Goal: Task Accomplishment & Management: Manage account settings

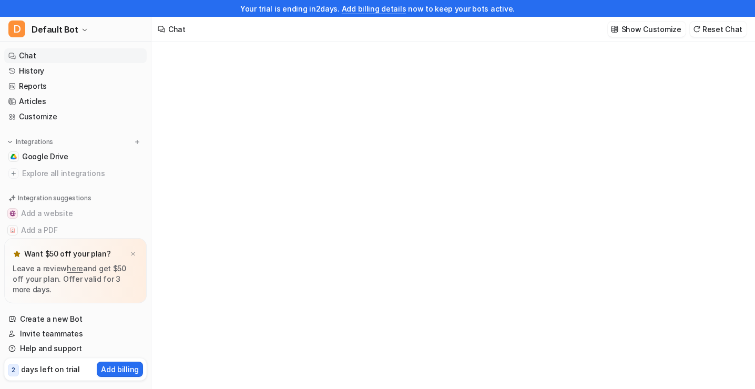
type textarea "**********"
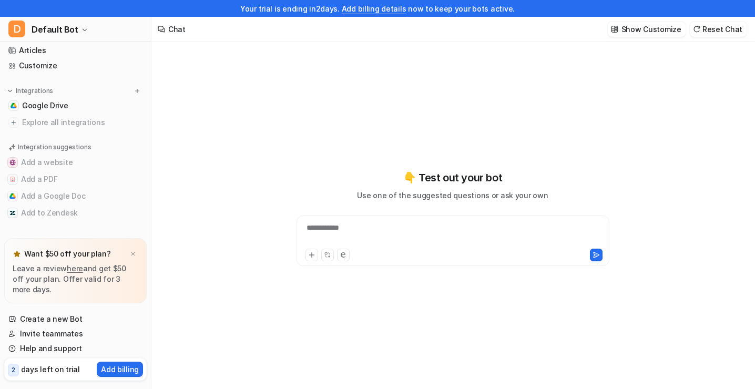
click at [353, 231] on div "**********" at bounding box center [453, 234] width 308 height 24
click at [55, 109] on span "Google Drive" at bounding box center [45, 105] width 46 height 11
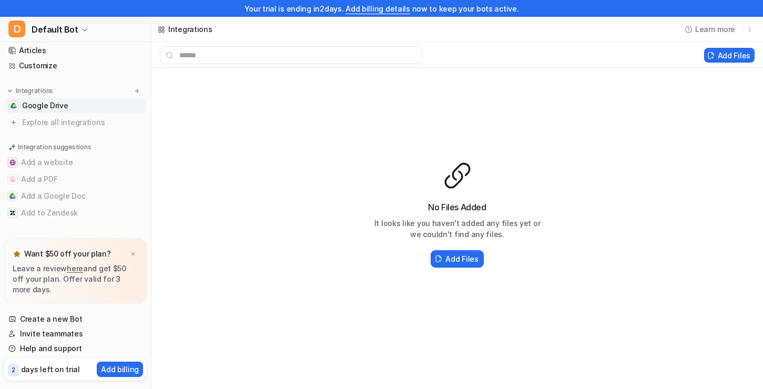
click at [43, 26] on span "Default Bot" at bounding box center [55, 29] width 47 height 15
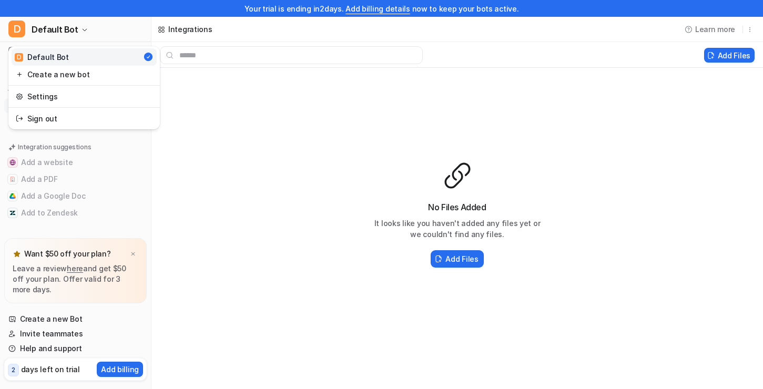
click at [46, 25] on span "Default Bot" at bounding box center [55, 29] width 47 height 15
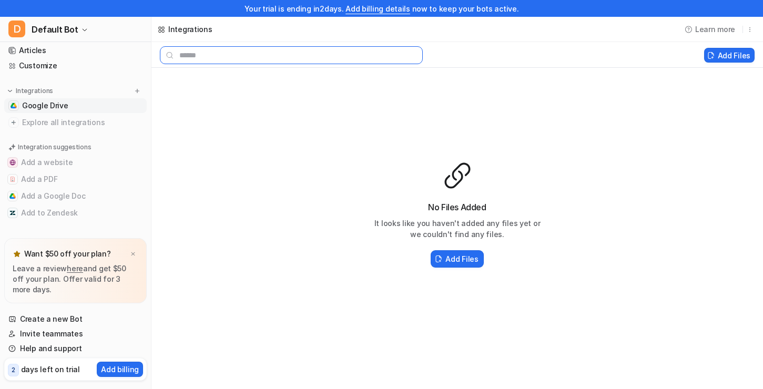
click at [248, 51] on input "text" at bounding box center [291, 55] width 263 height 18
click at [46, 102] on span "Google Drive" at bounding box center [45, 105] width 46 height 11
click at [237, 59] on input "text" at bounding box center [291, 55] width 263 height 18
type input "**********"
click at [242, 62] on input "**********" at bounding box center [291, 55] width 263 height 18
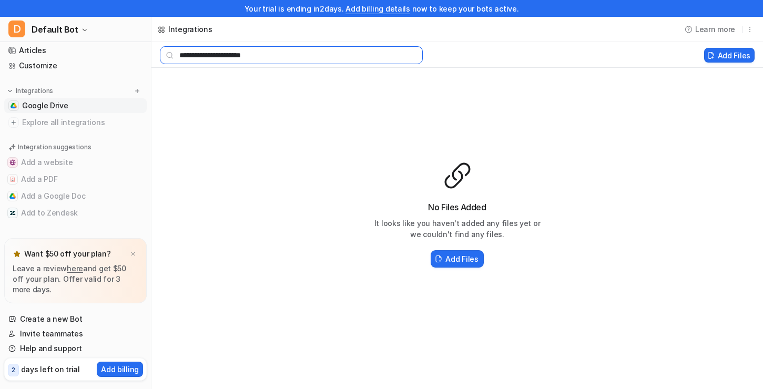
click at [241, 62] on input "**********" at bounding box center [291, 55] width 263 height 18
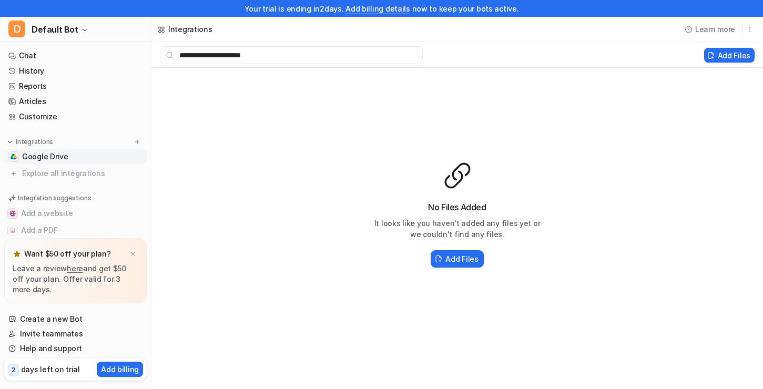
click at [28, 58] on link "Chat" at bounding box center [75, 55] width 143 height 15
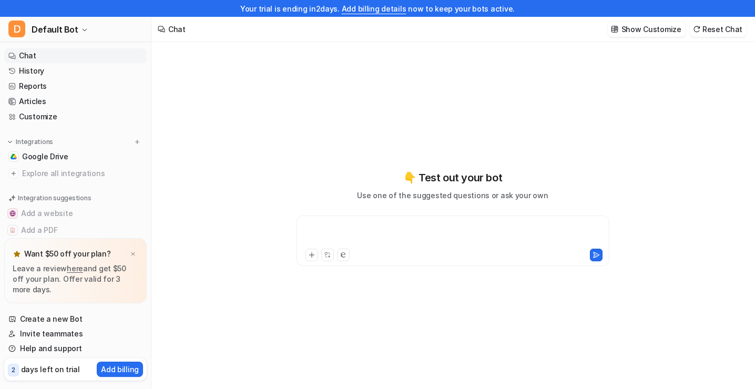
click at [379, 225] on div at bounding box center [453, 234] width 308 height 24
paste div
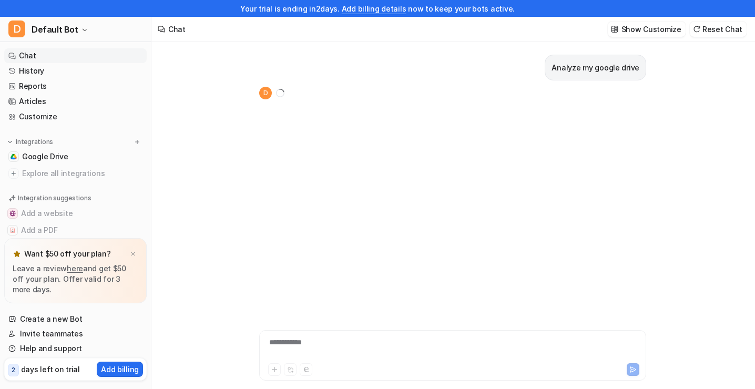
scroll to position [17, 0]
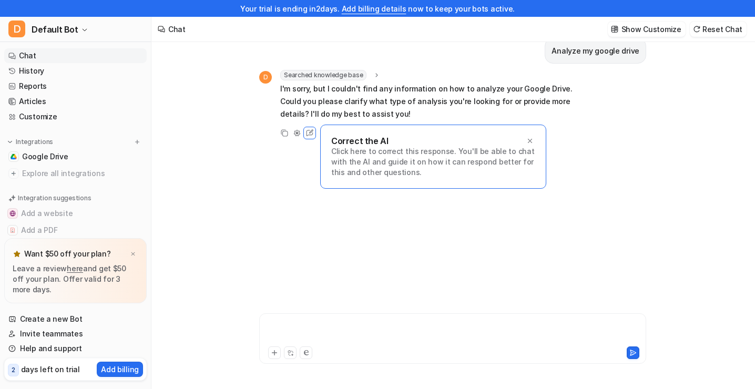
click at [317, 332] on div at bounding box center [453, 332] width 382 height 24
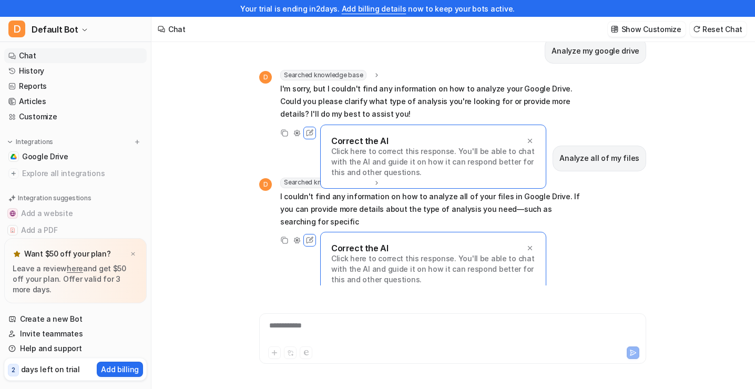
scroll to position [11, 0]
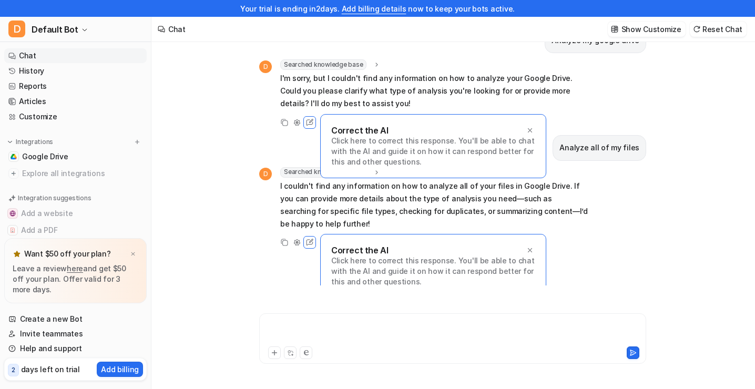
click at [458, 327] on div at bounding box center [453, 332] width 382 height 24
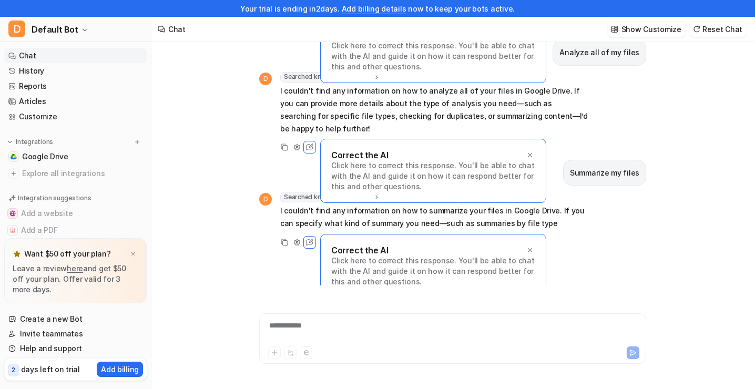
scroll to position [118, 0]
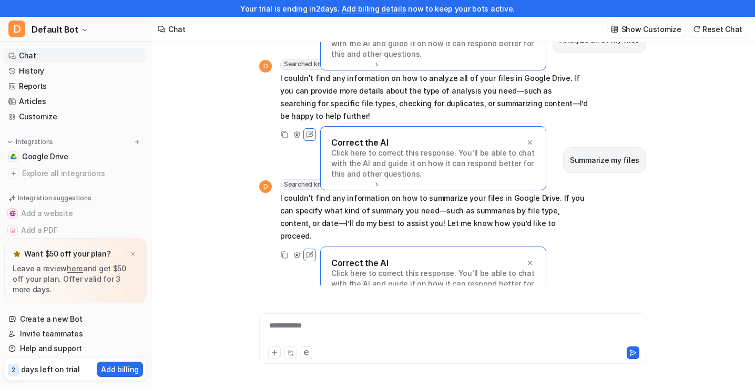
click at [48, 163] on link "Google Drive" at bounding box center [75, 156] width 143 height 15
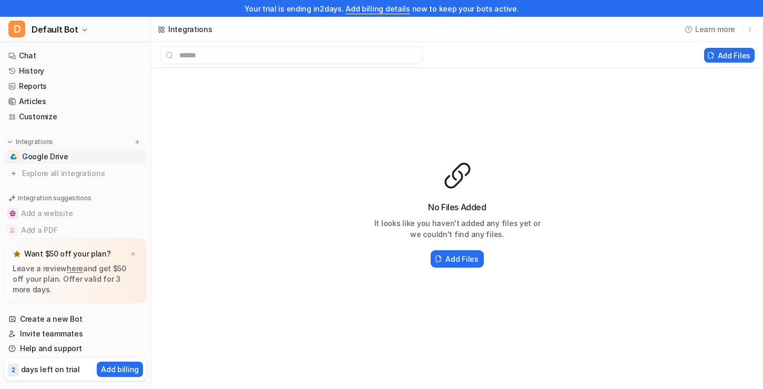
drag, startPoint x: 62, startPoint y: 155, endPoint x: 330, endPoint y: 192, distance: 270.3
click at [330, 192] on div "No Files Added It looks like you haven't added any files yet or we couldn't fin…" at bounding box center [457, 215] width 612 height 295
click at [451, 261] on h2 "Add Files" at bounding box center [461, 258] width 33 height 11
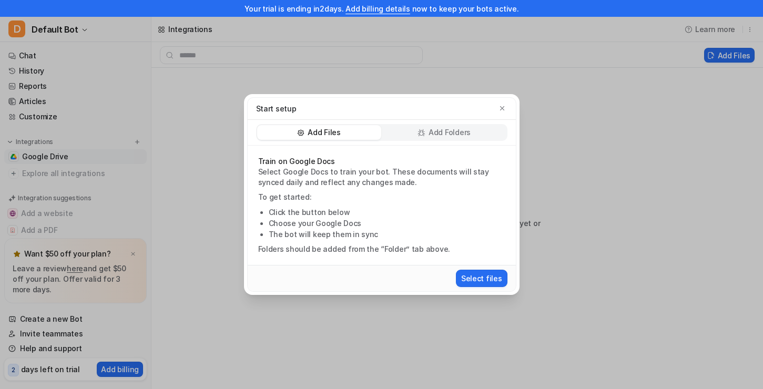
click at [436, 133] on p "Add Folders" at bounding box center [450, 132] width 42 height 11
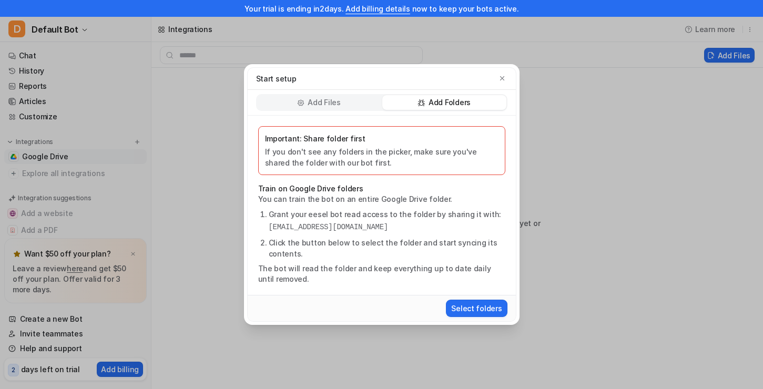
click at [477, 307] on button "Select folders" at bounding box center [476, 308] width 61 height 17
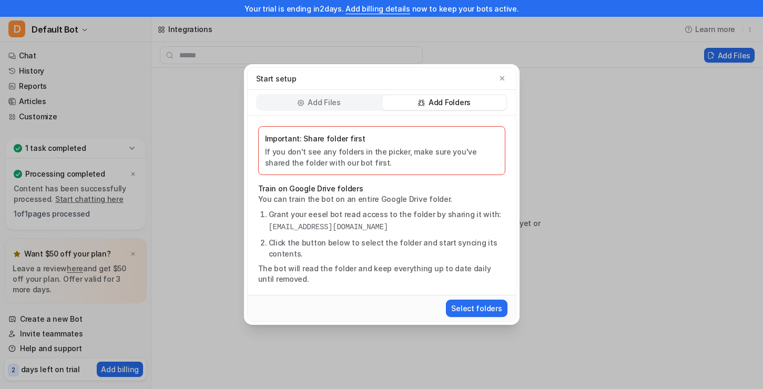
click at [503, 74] on button "button" at bounding box center [502, 78] width 11 height 11
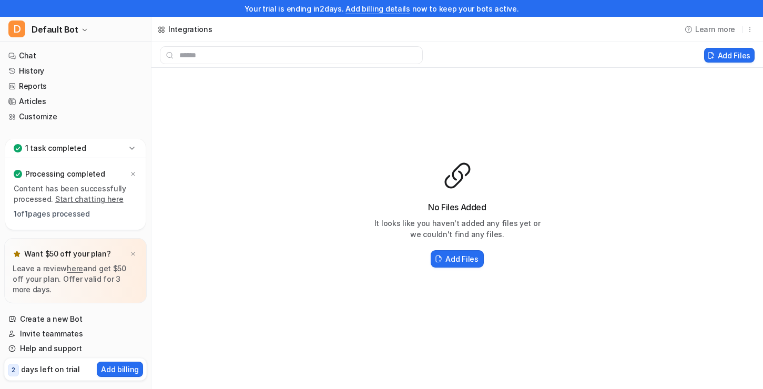
click at [70, 196] on link "Start chatting here" at bounding box center [89, 199] width 68 height 9
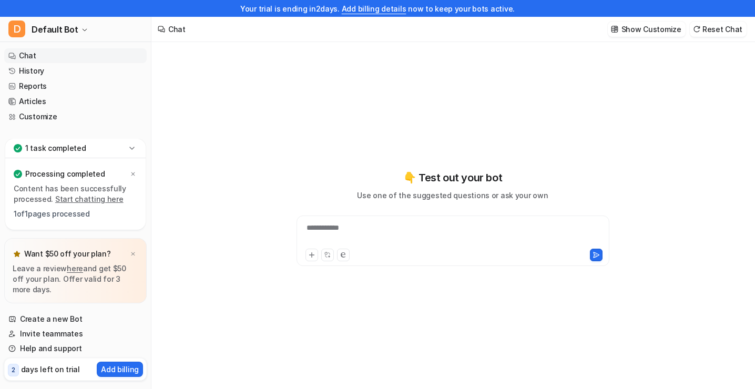
click at [367, 243] on div "**********" at bounding box center [453, 234] width 308 height 24
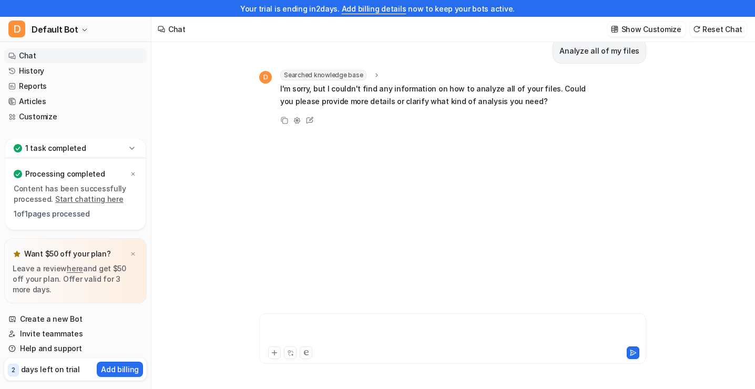
click at [332, 334] on div at bounding box center [453, 332] width 382 height 24
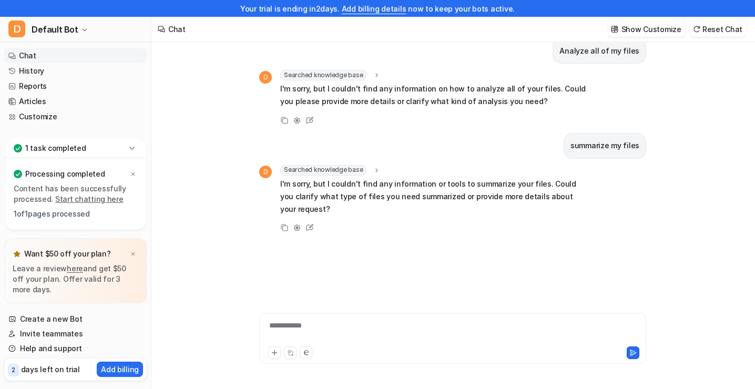
click at [133, 145] on icon at bounding box center [132, 148] width 11 height 11
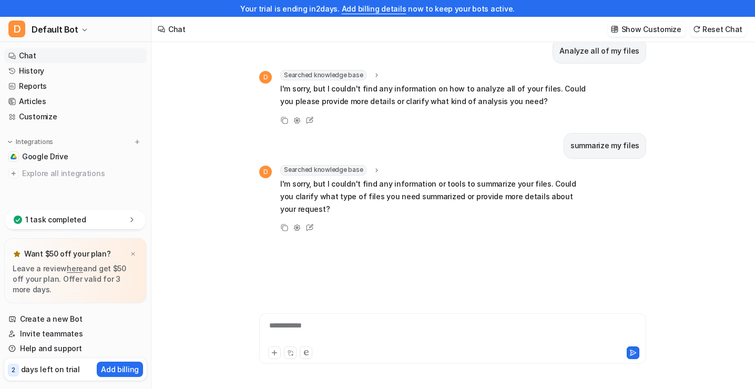
click at [73, 155] on link "Google Drive" at bounding box center [75, 156] width 143 height 15
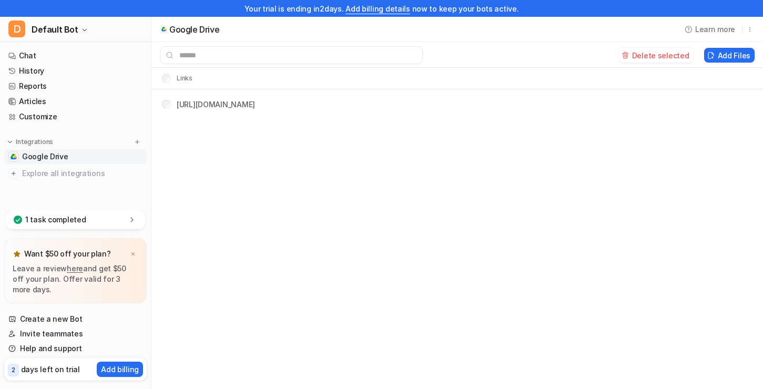
click at [339, 171] on div "Google Drive Learn more Delete selected Add Files Links [URL][DOMAIN_NAME]" at bounding box center [381, 194] width 763 height 389
click at [230, 58] on input "text" at bounding box center [291, 55] width 263 height 18
click at [48, 52] on link "Chat" at bounding box center [75, 55] width 143 height 15
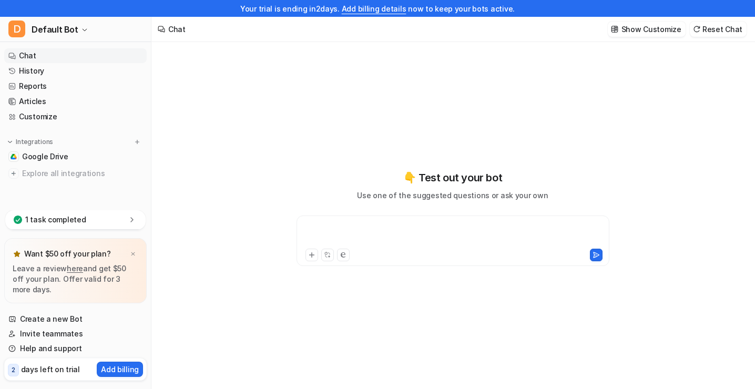
click at [366, 239] on div at bounding box center [453, 234] width 308 height 24
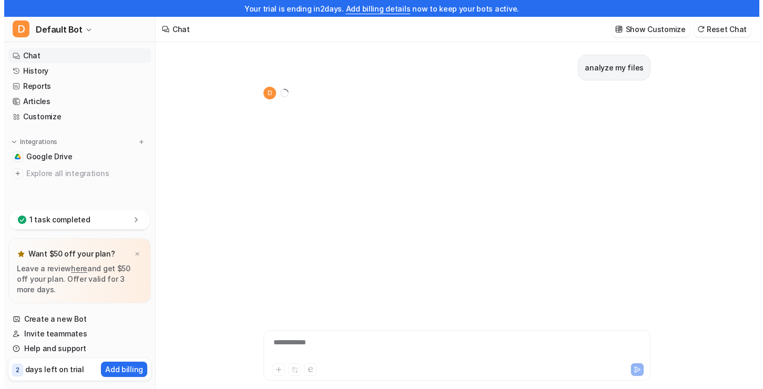
scroll to position [17, 0]
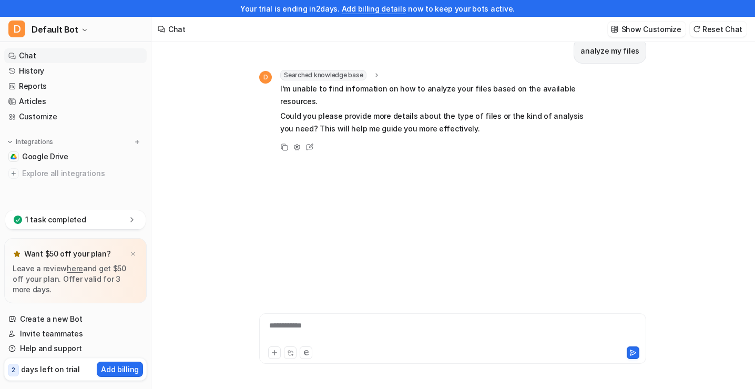
click at [45, 31] on span "Default Bot" at bounding box center [55, 29] width 47 height 15
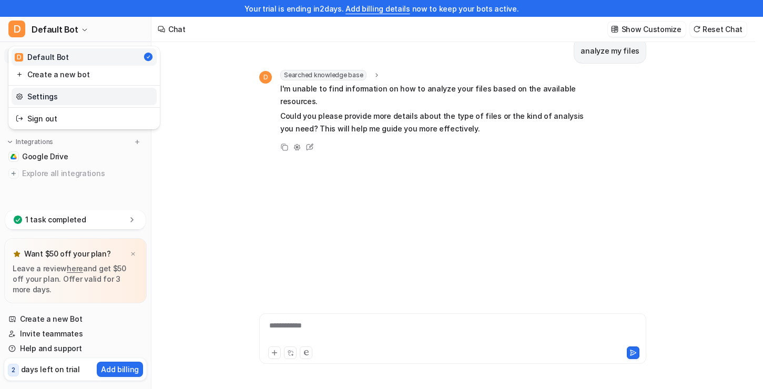
click at [37, 96] on link "Settings" at bounding box center [84, 96] width 145 height 17
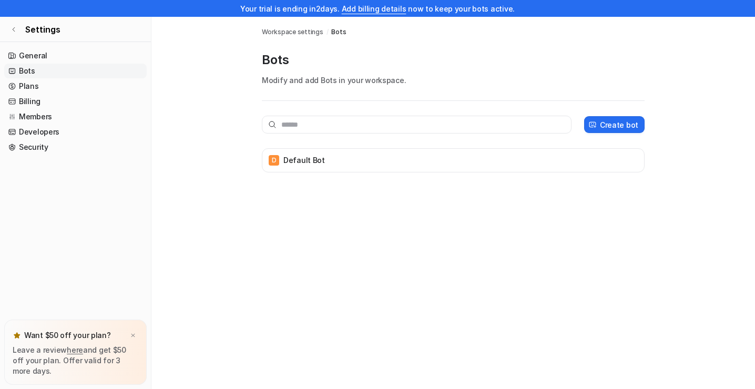
click at [40, 86] on link "Plans" at bounding box center [75, 86] width 143 height 15
click at [26, 97] on link "Billing" at bounding box center [75, 101] width 143 height 15
click at [13, 98] on icon at bounding box center [11, 101] width 7 height 7
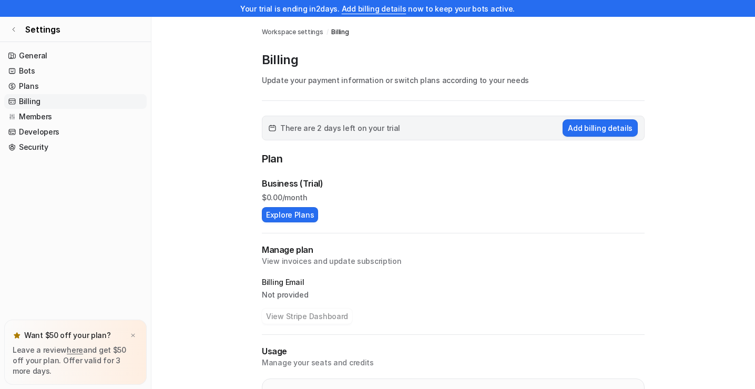
click at [54, 54] on link "General" at bounding box center [75, 55] width 143 height 15
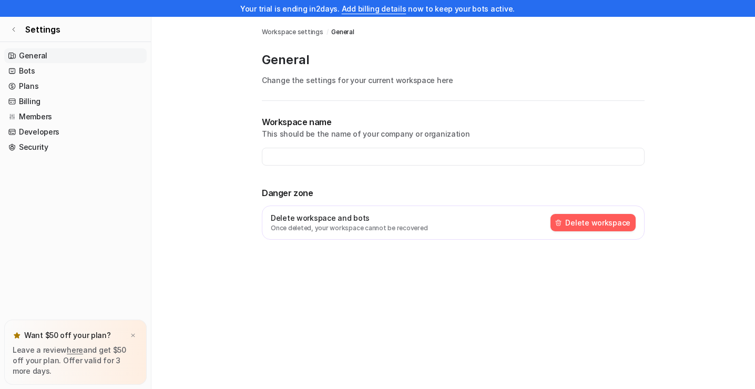
click at [46, 86] on link "Plans" at bounding box center [75, 86] width 143 height 15
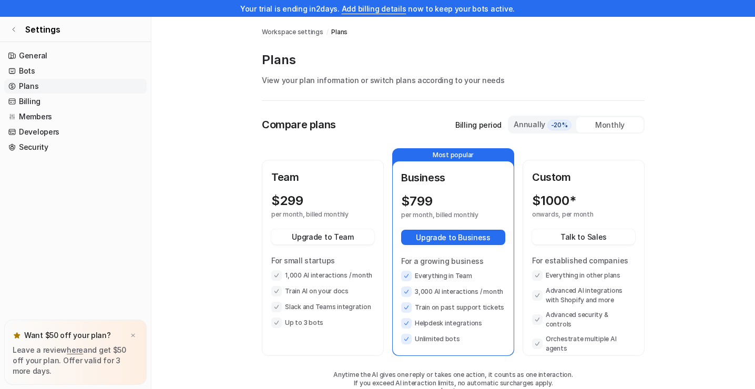
click at [66, 119] on link "Members" at bounding box center [75, 116] width 143 height 15
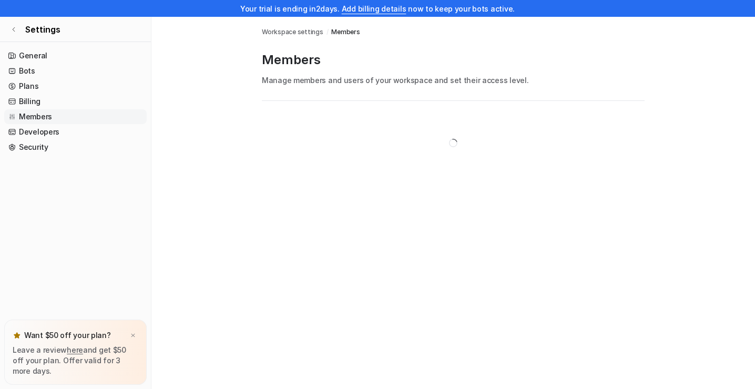
click at [290, 32] on span "Workspace settings" at bounding box center [293, 31] width 62 height 9
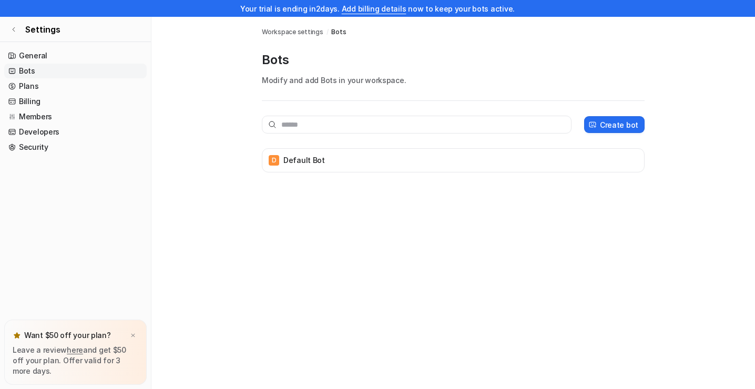
click at [16, 27] on icon at bounding box center [14, 29] width 6 height 6
click at [38, 33] on span "Settings" at bounding box center [42, 29] width 35 height 13
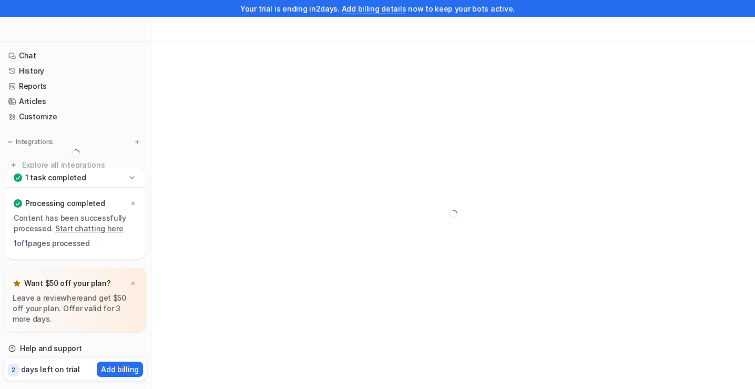
scroll to position [42, 0]
click at [136, 201] on icon at bounding box center [133, 203] width 6 height 6
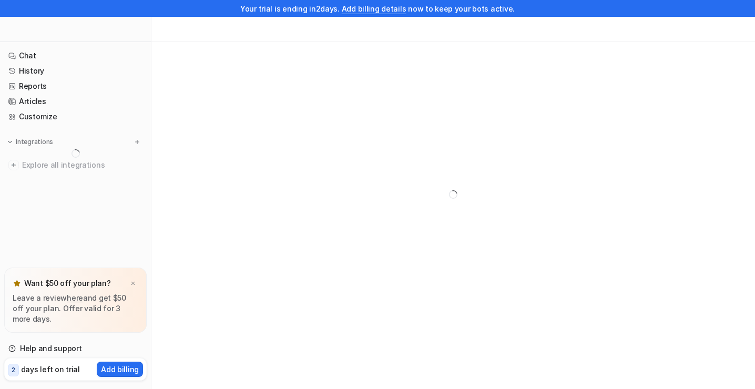
click at [56, 348] on link "Help and support" at bounding box center [75, 348] width 143 height 15
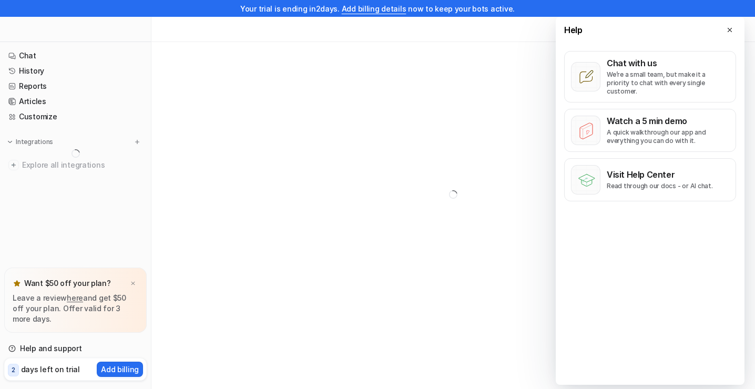
click at [734, 33] on button at bounding box center [730, 30] width 13 height 13
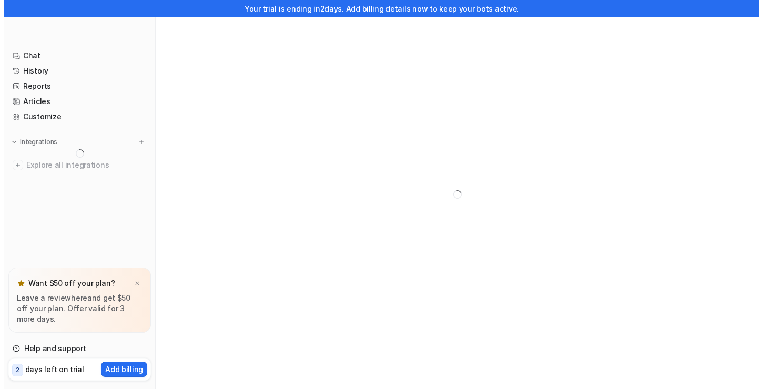
scroll to position [0, 0]
click at [116, 371] on p "Add billing" at bounding box center [120, 369] width 38 height 11
click at [123, 366] on p "Add billing" at bounding box center [120, 369] width 38 height 11
